Goal: Navigation & Orientation: Find specific page/section

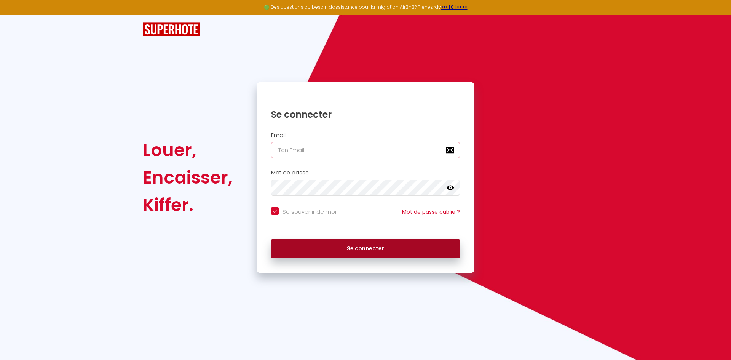
type input "[EMAIL_ADDRESS][DOMAIN_NAME]"
click at [313, 250] on button "Se connecter" at bounding box center [365, 248] width 189 height 19
checkbox input "true"
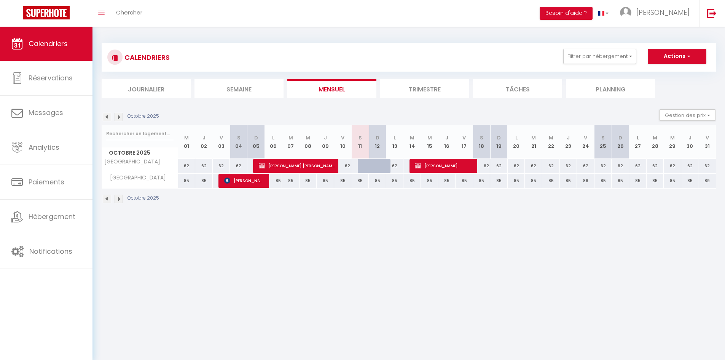
click at [119, 117] on img at bounding box center [119, 117] width 8 height 8
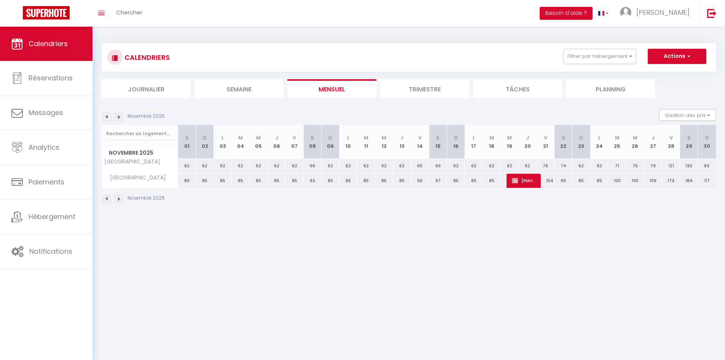
click at [119, 117] on img at bounding box center [119, 117] width 8 height 8
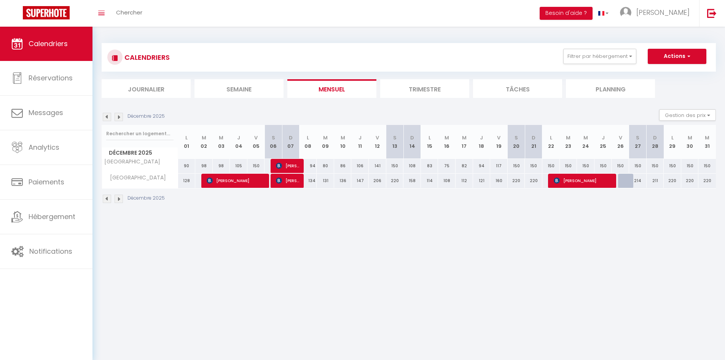
click at [119, 117] on img at bounding box center [119, 117] width 8 height 8
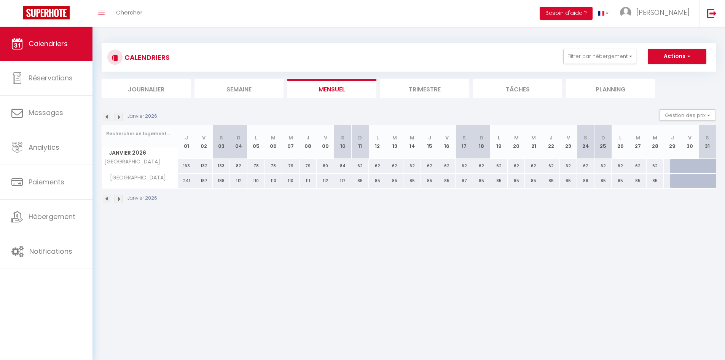
click at [107, 117] on img at bounding box center [107, 117] width 8 height 8
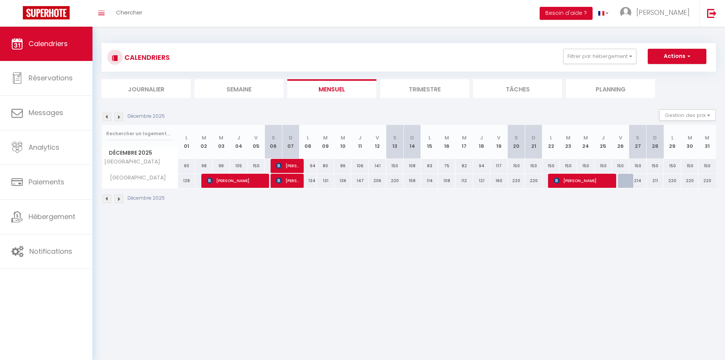
click at [107, 117] on img at bounding box center [107, 117] width 8 height 8
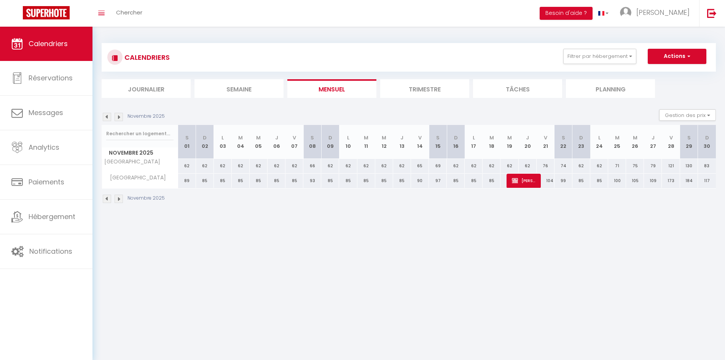
click at [107, 117] on img at bounding box center [107, 117] width 8 height 8
